Goal: Task Accomplishment & Management: Use online tool/utility

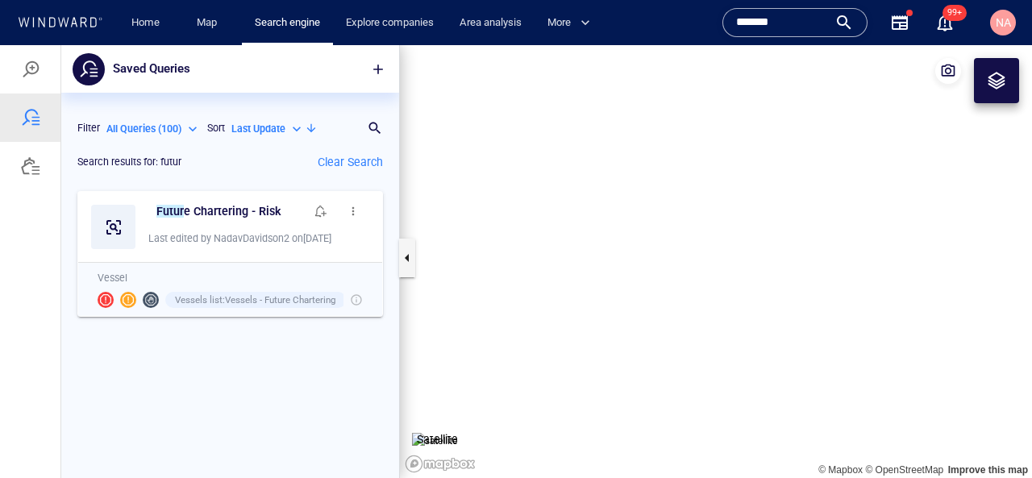
scroll to position [295, 338]
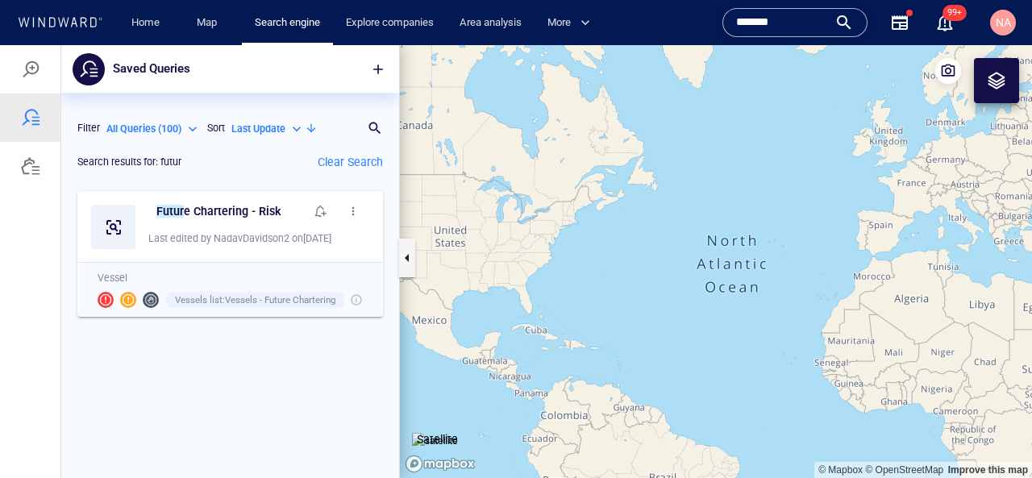
click at [1007, 28] on span "NA" at bounding box center [1003, 22] width 15 height 13
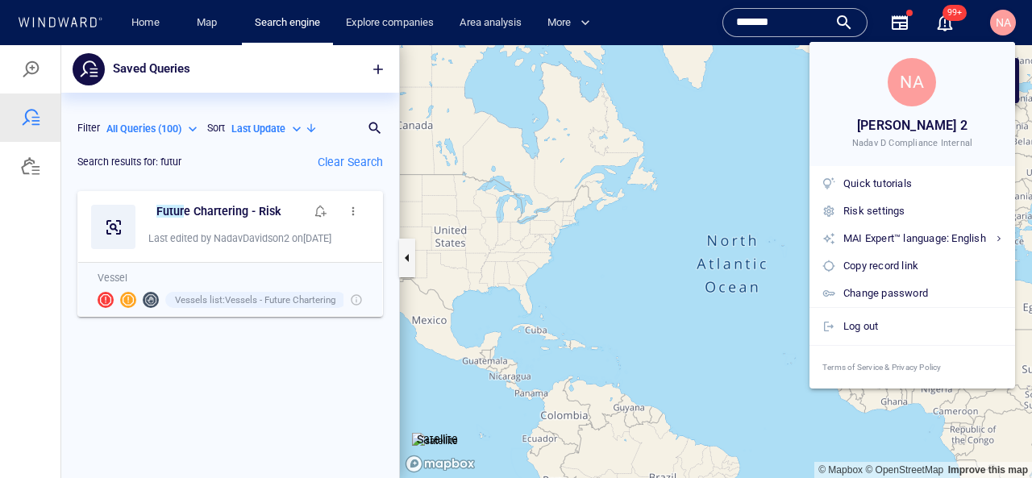
click at [1007, 28] on div at bounding box center [516, 239] width 1032 height 478
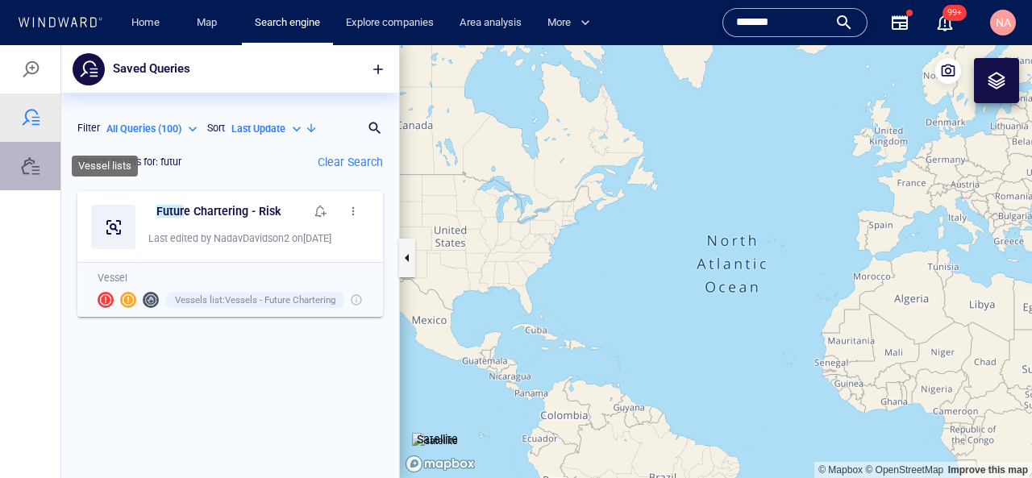
click at [42, 163] on div at bounding box center [30, 166] width 60 height 48
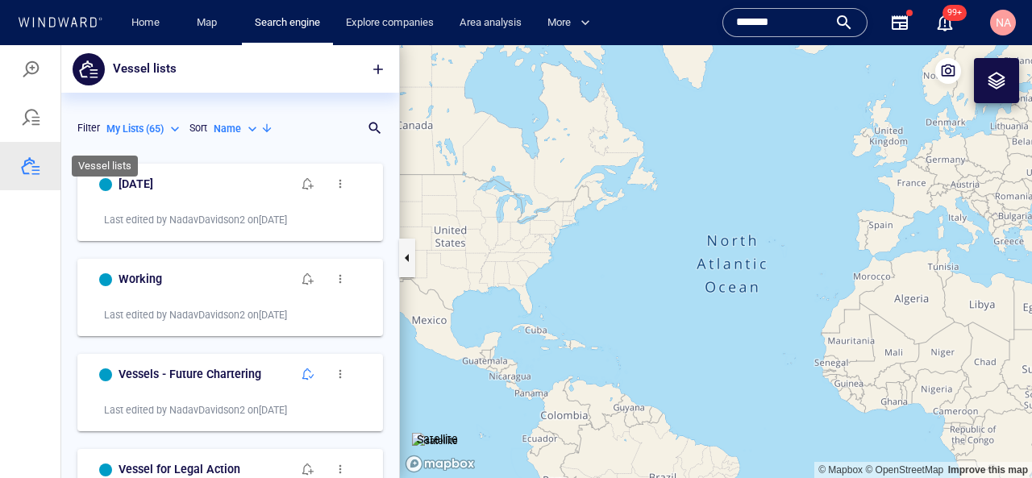
scroll to position [323, 338]
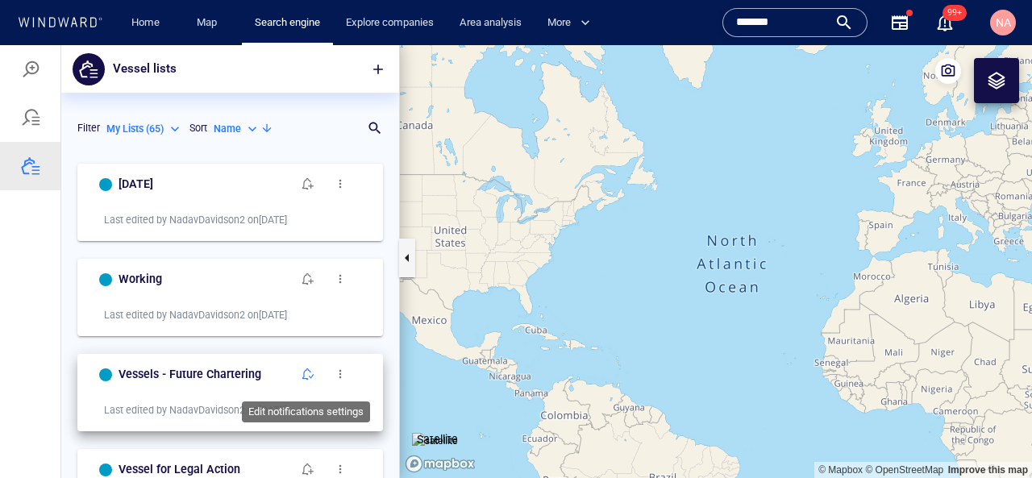
click at [312, 373] on span "button" at bounding box center [308, 374] width 13 height 13
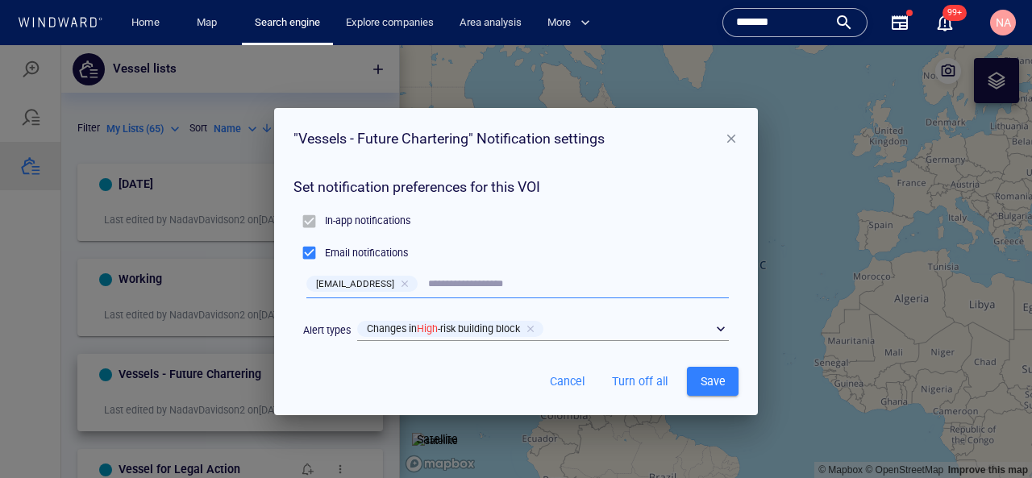
click at [631, 331] on div "Changes in High -risk building block" at bounding box center [524, 329] width 341 height 23
click at [728, 319] on div "​" at bounding box center [543, 330] width 372 height 24
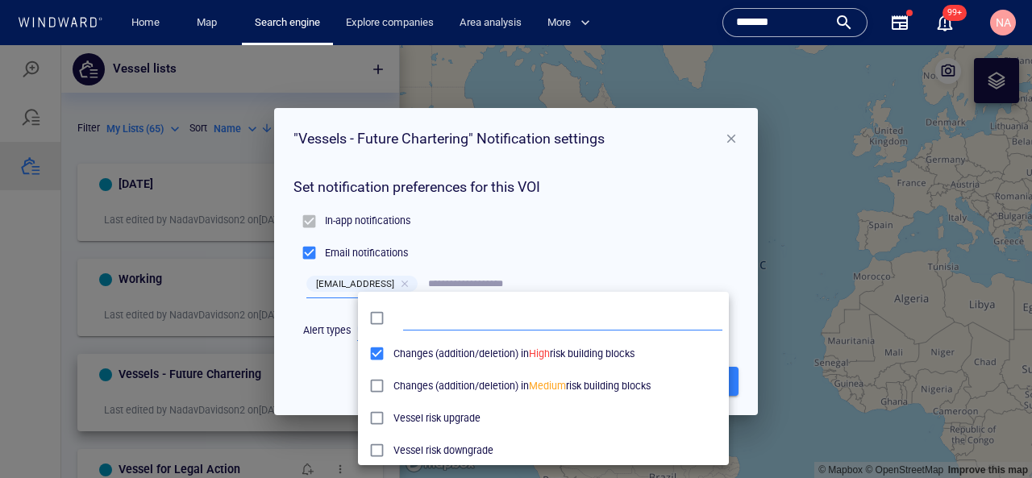
scroll to position [160, 371]
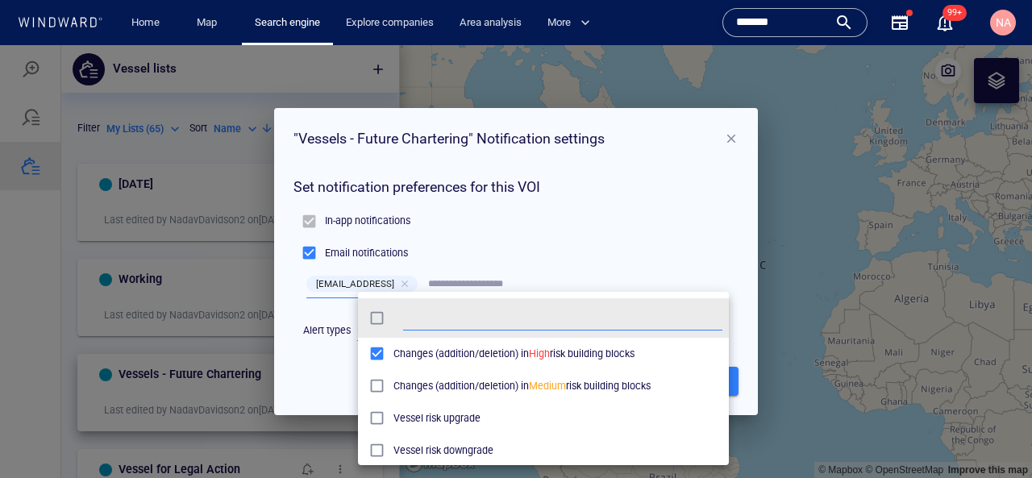
click at [513, 386] on p "Changes (addition/deletion) in Medium risk building blocks" at bounding box center [558, 386] width 329 height 15
click at [416, 424] on p "Vessel risk upgrade" at bounding box center [558, 418] width 329 height 15
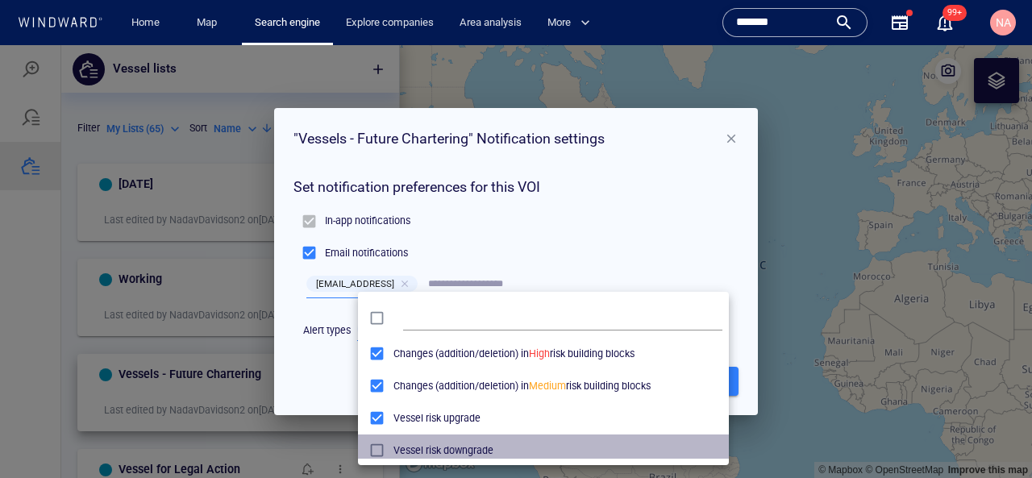
click at [411, 450] on p "Vessel risk downgrade" at bounding box center [558, 451] width 329 height 15
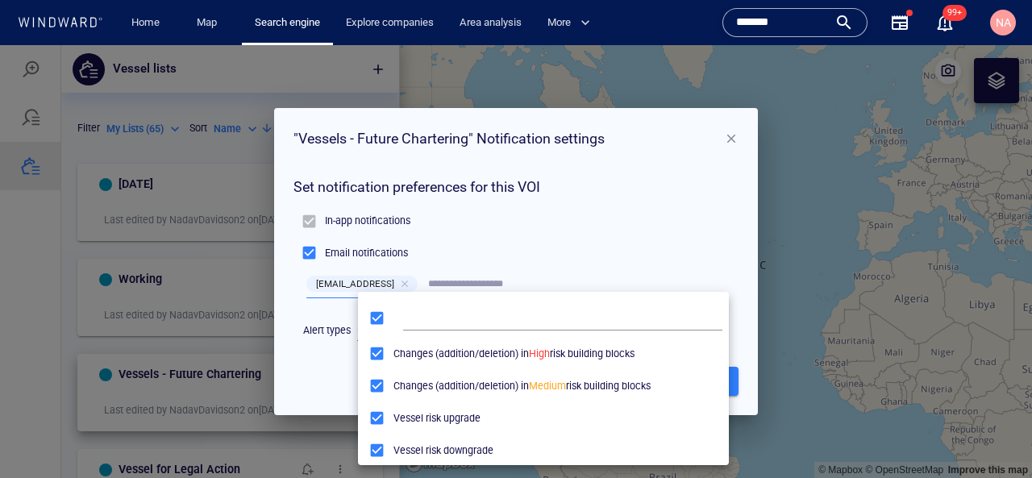
click at [571, 231] on div at bounding box center [516, 261] width 1032 height 433
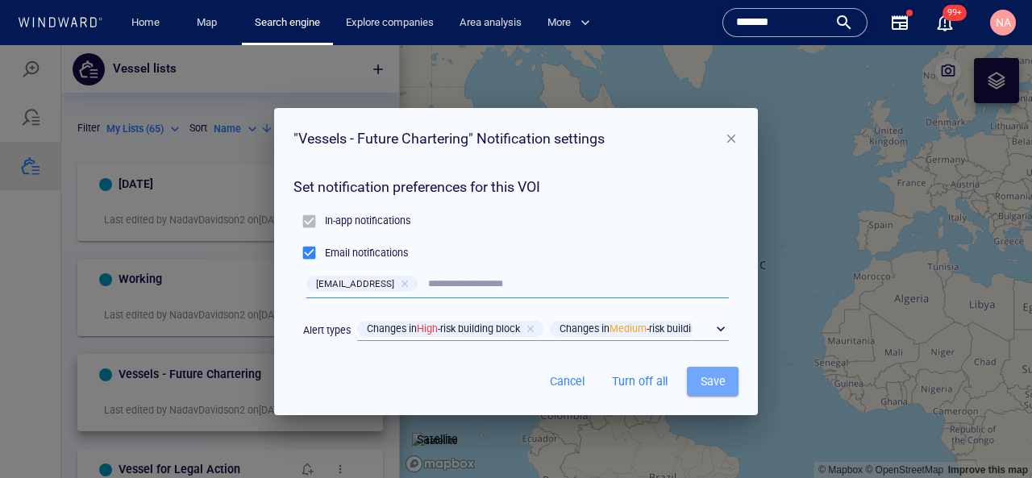
click at [705, 386] on span "Save" at bounding box center [713, 382] width 26 height 20
